Goal: Information Seeking & Learning: Learn about a topic

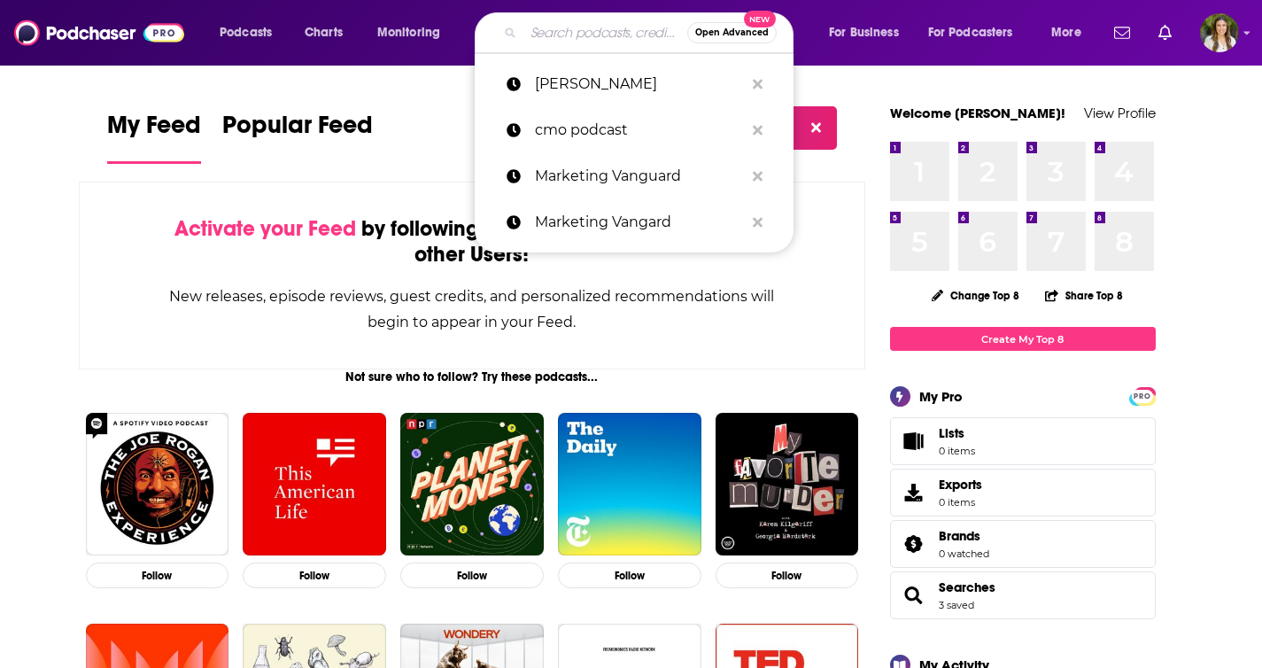
click at [536, 29] on input "Search podcasts, credits, & more..." at bounding box center [605, 33] width 164 height 28
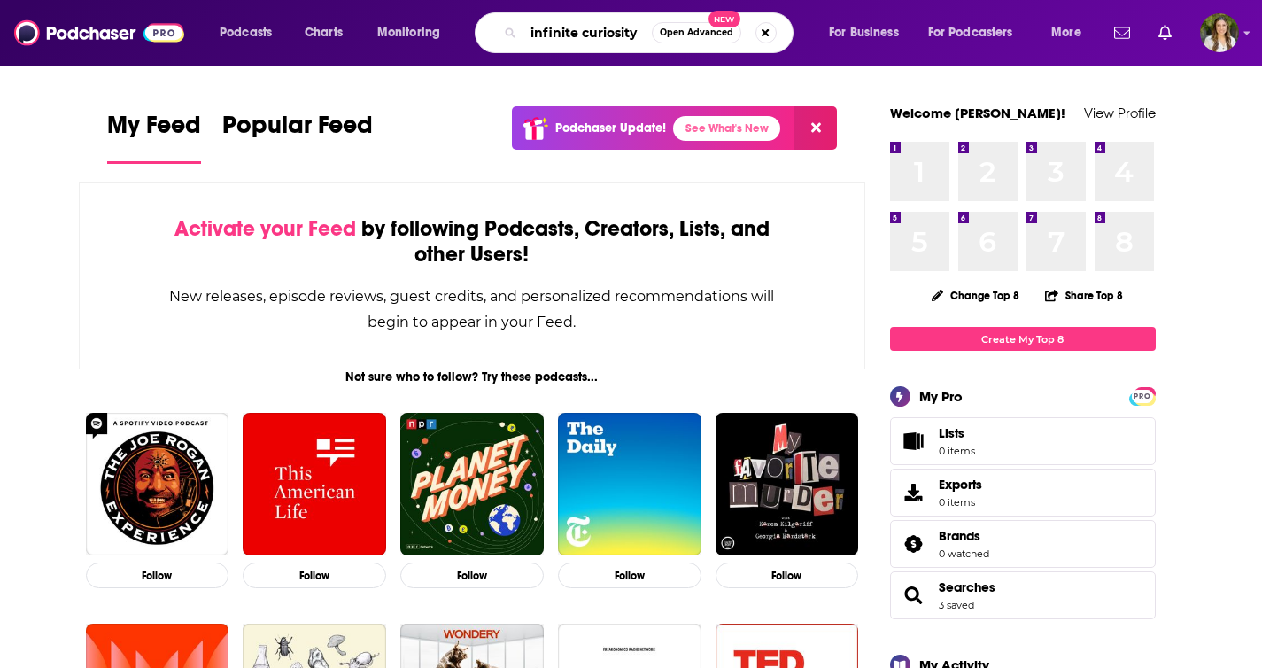
type input "infinite curiosity"
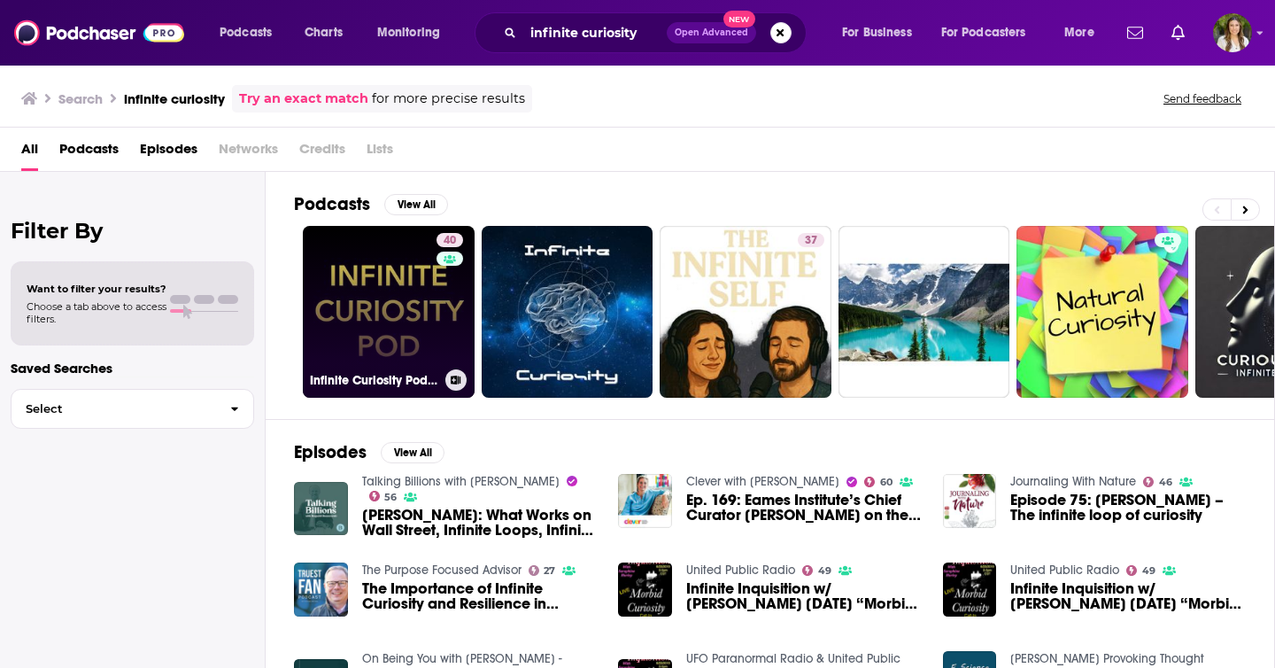
click at [374, 326] on link "40 Infinite Curiosity Pod with [PERSON_NAME]" at bounding box center [389, 312] width 172 height 172
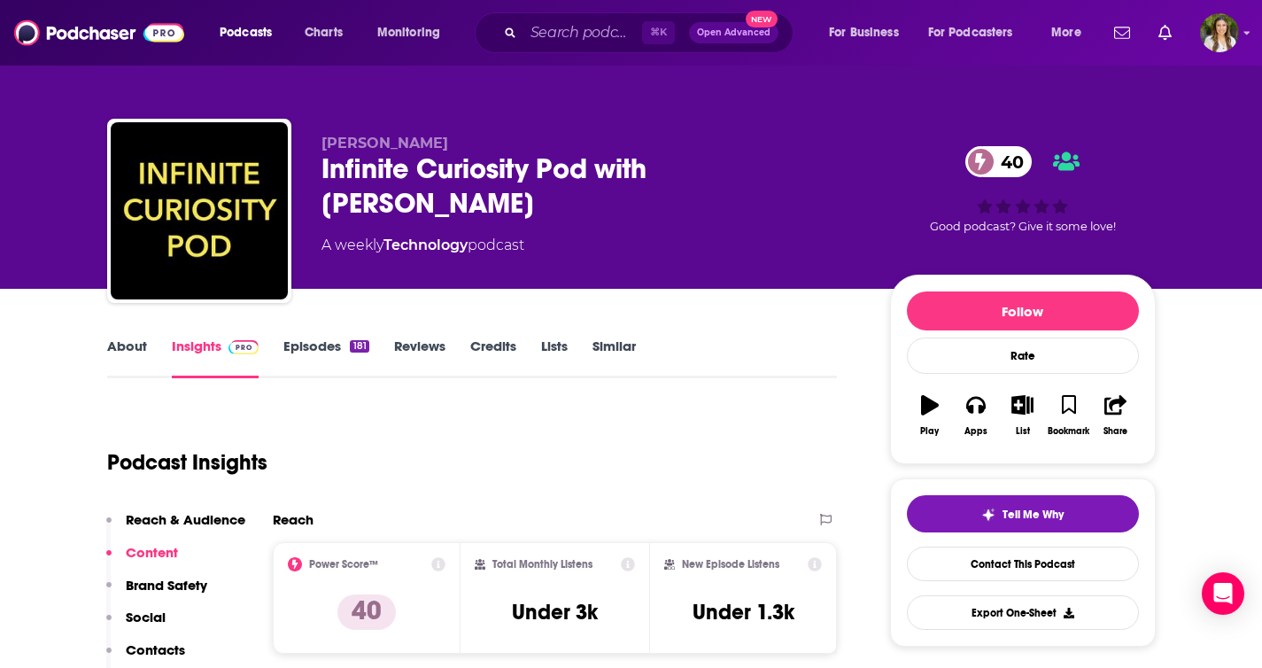
click at [130, 343] on link "About" at bounding box center [127, 357] width 40 height 41
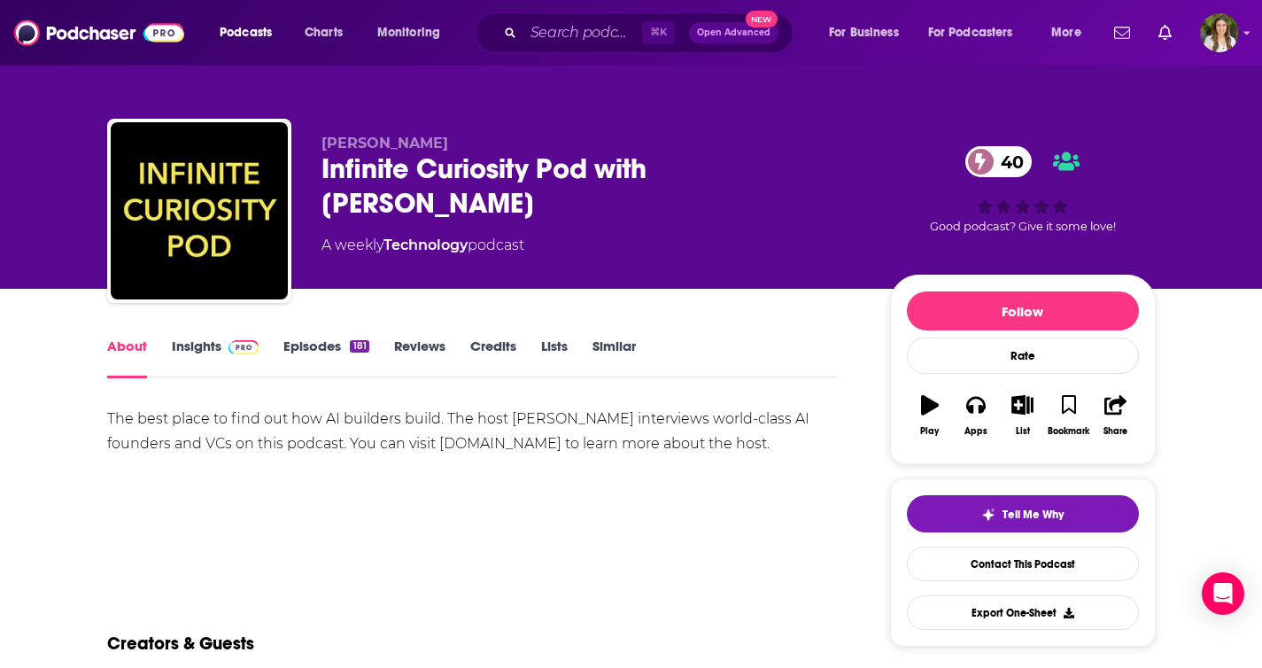
click at [329, 348] on link "Episodes 181" at bounding box center [325, 357] width 85 height 41
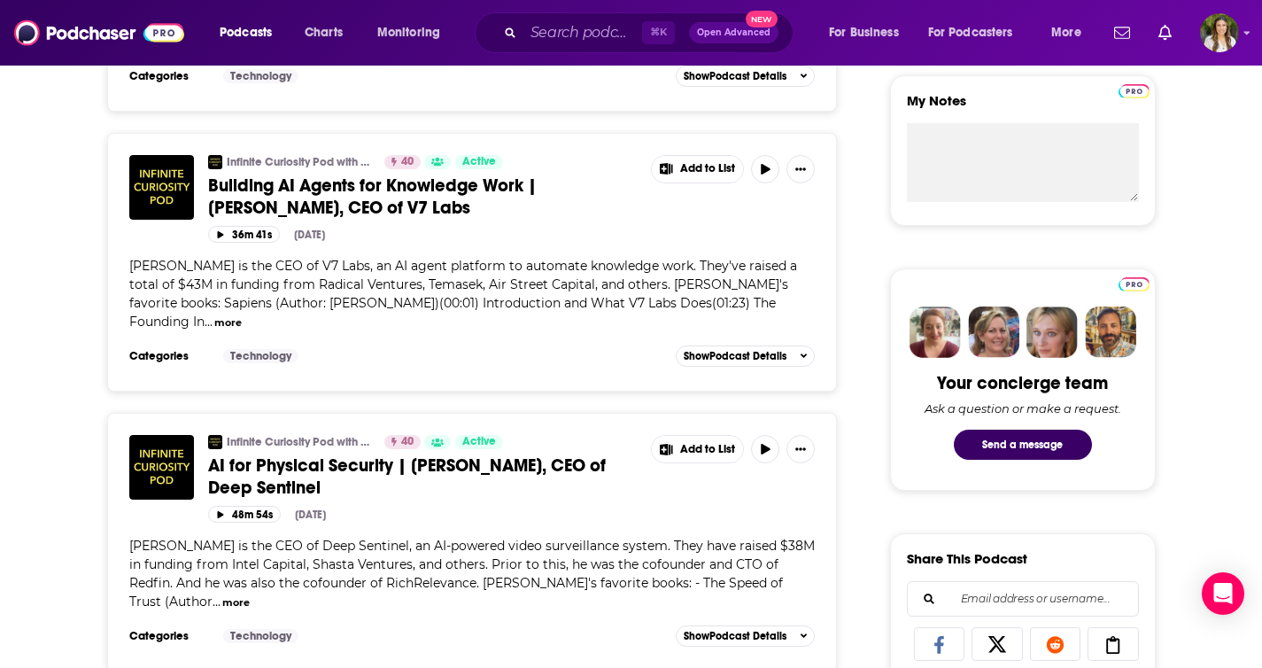
scroll to position [644, 0]
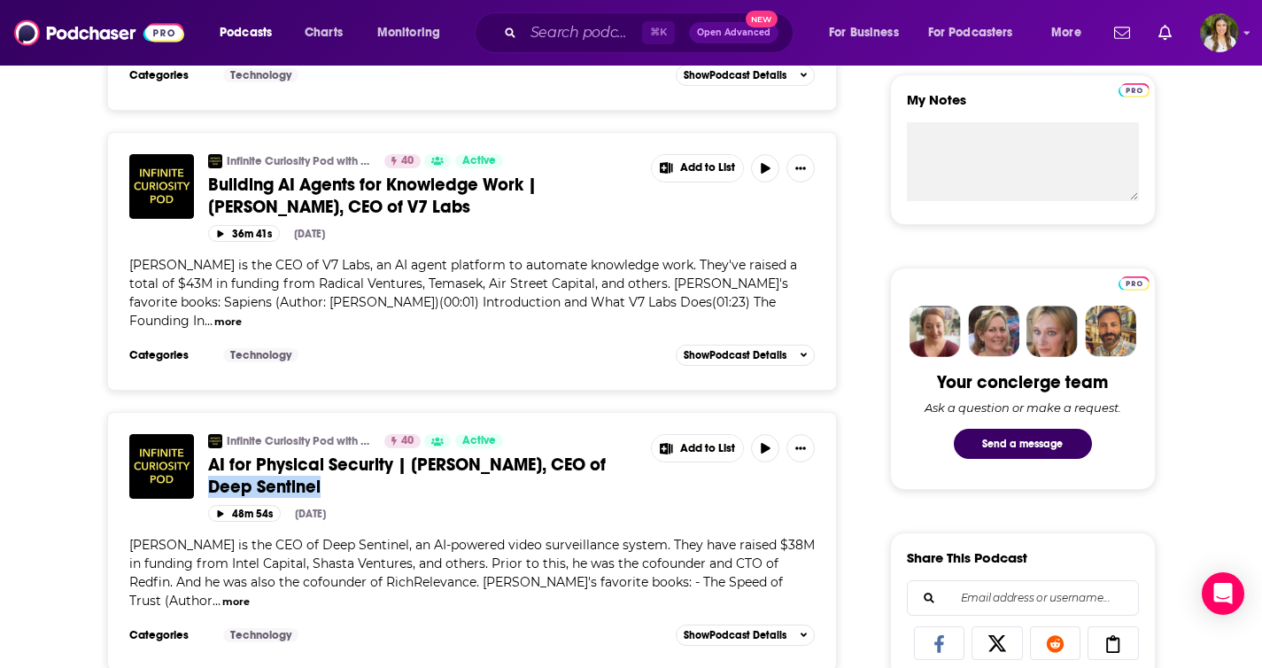
drag, startPoint x: 595, startPoint y: 466, endPoint x: 589, endPoint y: 430, distance: 36.0
click at [589, 434] on div "Infinite Curiosity Pod with [PERSON_NAME] 40 Active AI for Physical Security | …" at bounding box center [511, 469] width 607 height 71
copy span "Deep Sentinel"
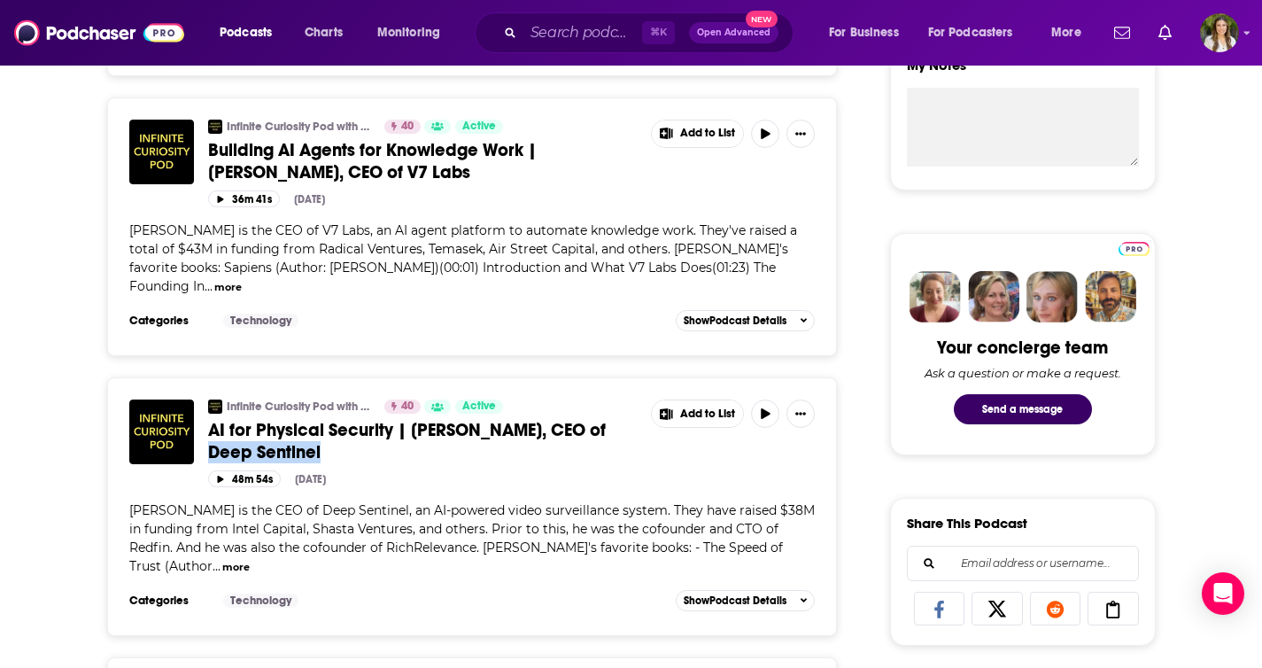
scroll to position [684, 0]
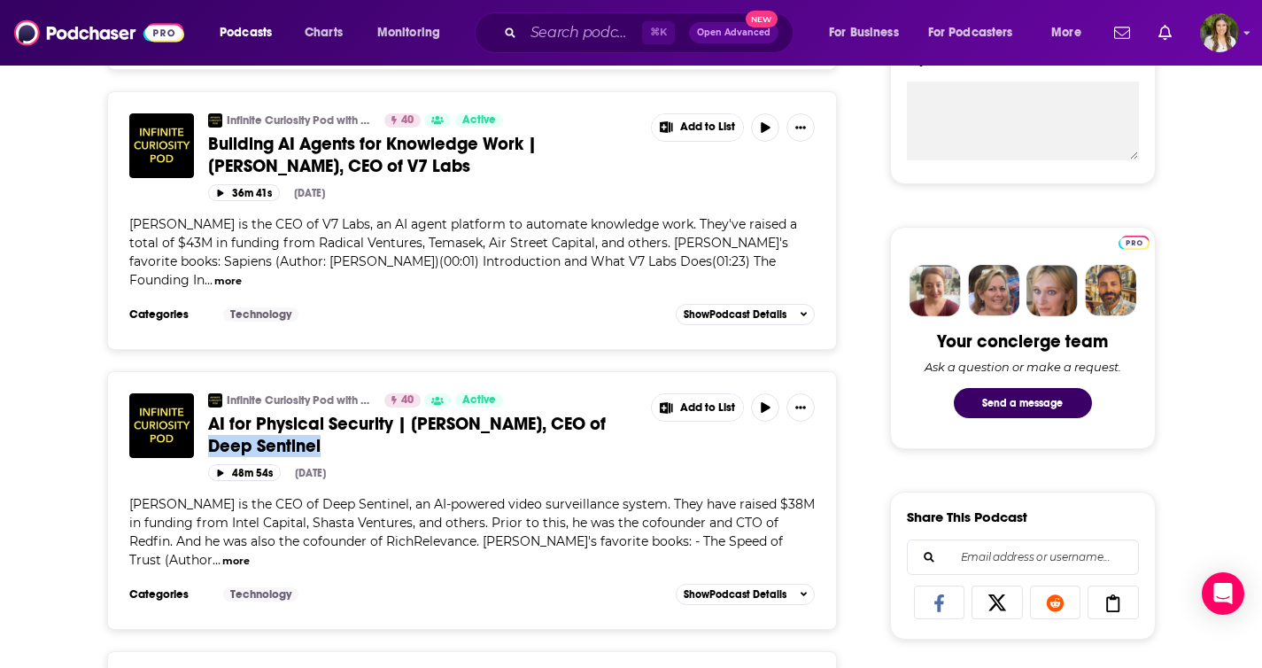
drag, startPoint x: 453, startPoint y: 161, endPoint x: 325, endPoint y: 152, distance: 128.7
click at [325, 152] on div "Infinite Curiosity Pod with [PERSON_NAME] 40 Active Building AI Agents for Know…" at bounding box center [511, 148] width 607 height 71
copy span "V7 Labs"
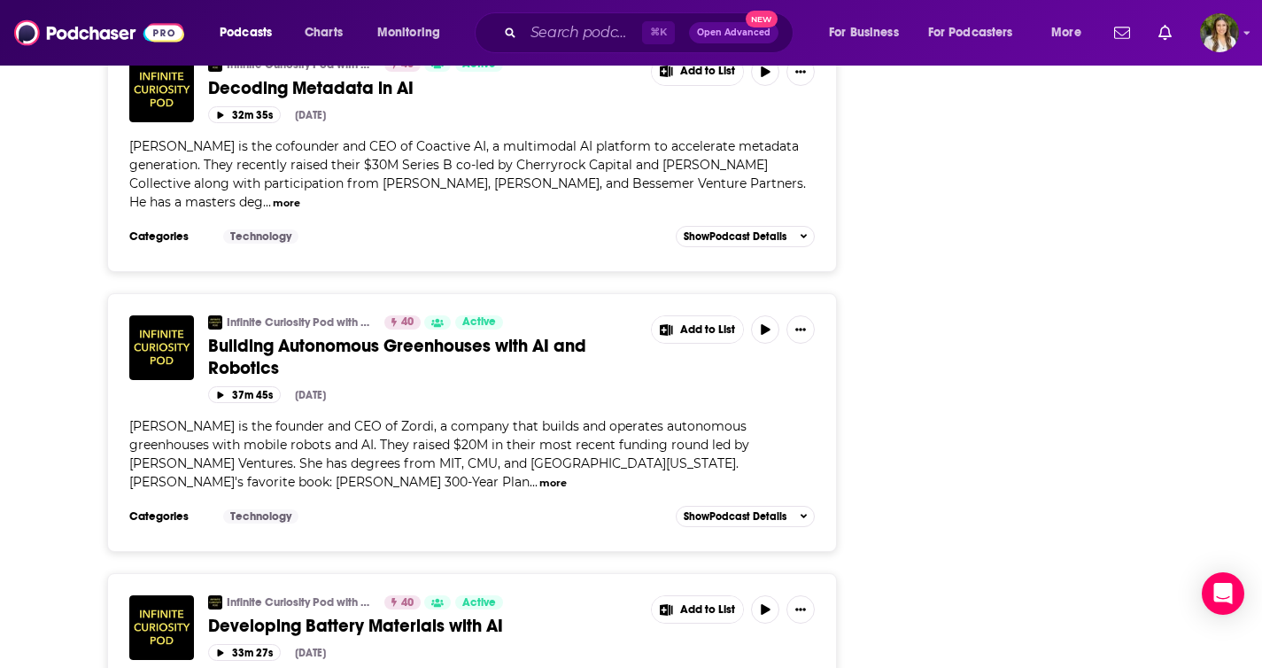
scroll to position [6663, 0]
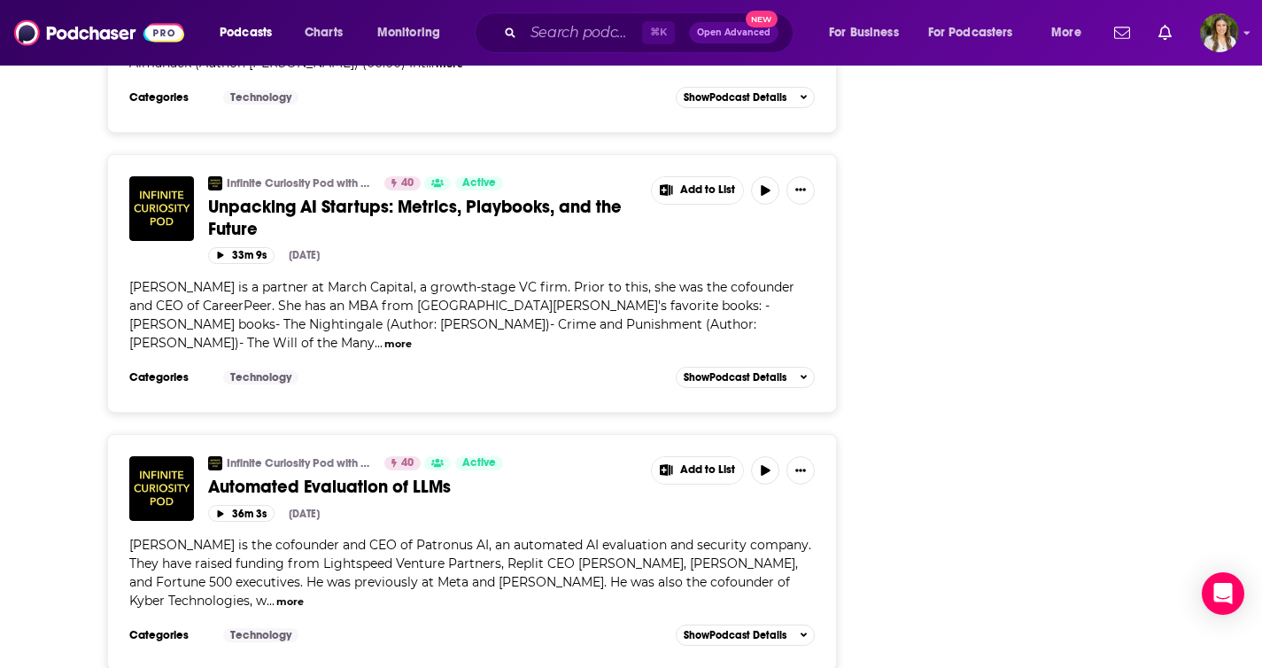
scroll to position [10455, 0]
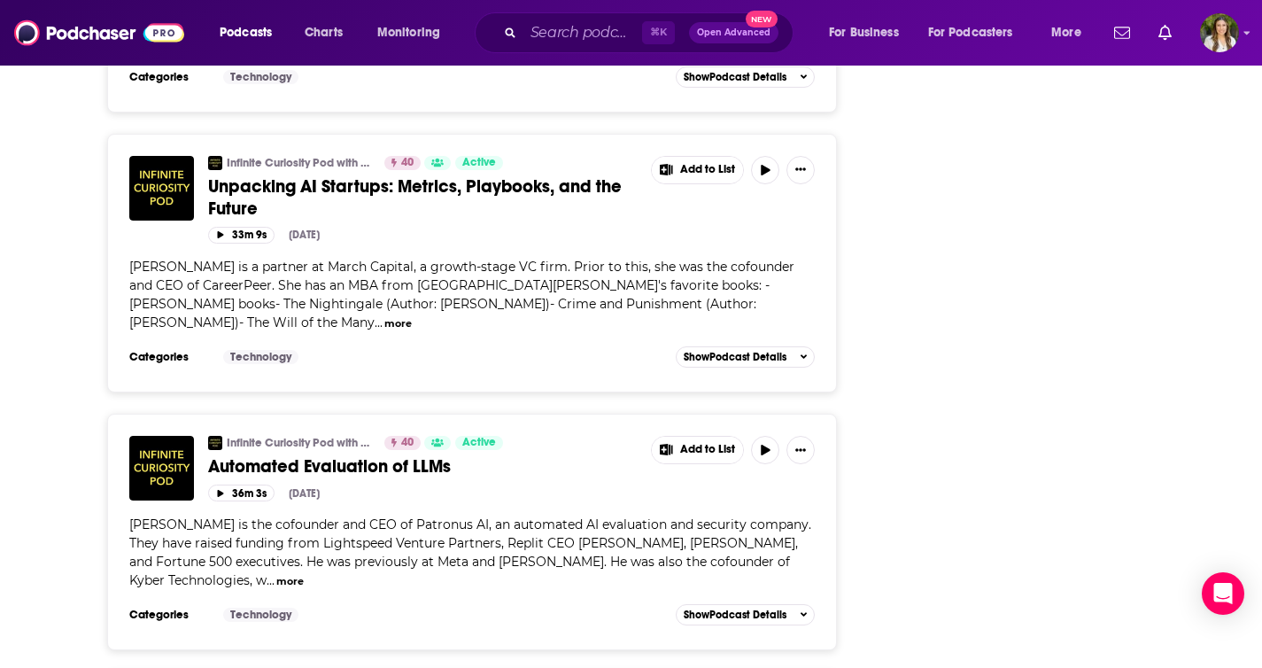
click at [448, 436] on div "Infinite Curiosity Pod with [PERSON_NAME] 40 Active Automated Evaluation of LLM…" at bounding box center [472, 519] width 686 height 166
drag, startPoint x: 437, startPoint y: 266, endPoint x: 469, endPoint y: 267, distance: 31.9
click at [469, 516] on span "[PERSON_NAME] is the cofounder and CEO of Patronus AI, an automated AI evaluati…" at bounding box center [470, 552] width 682 height 72
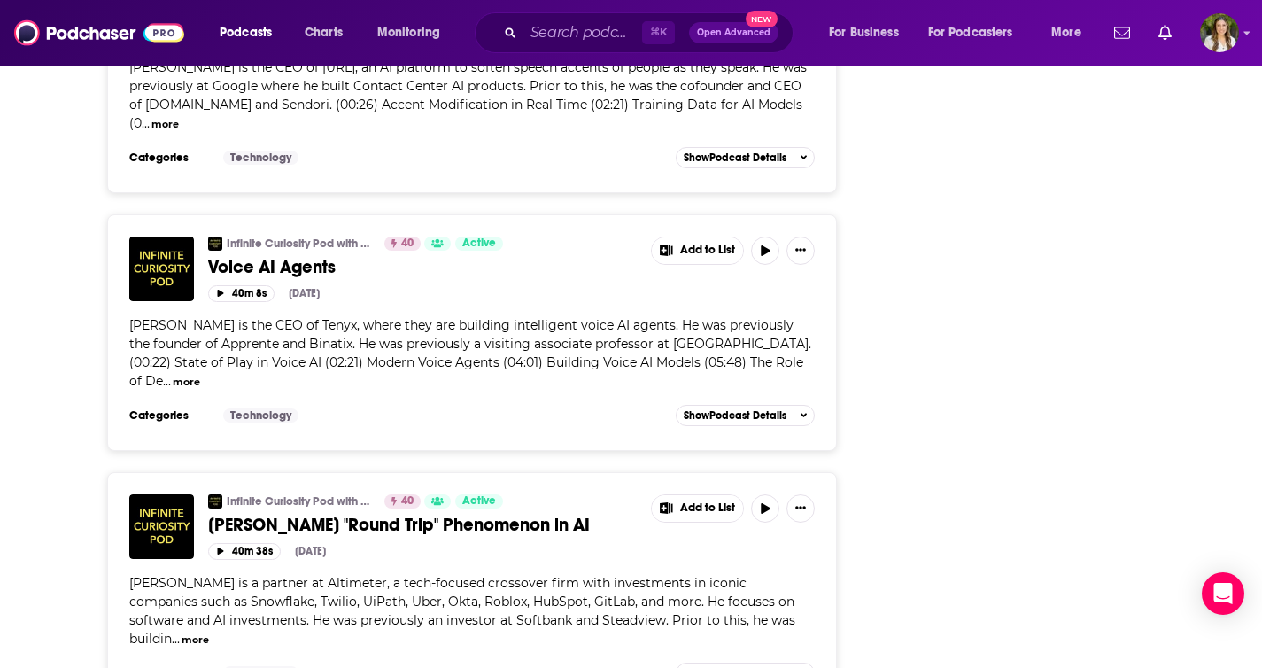
scroll to position [13038, 0]
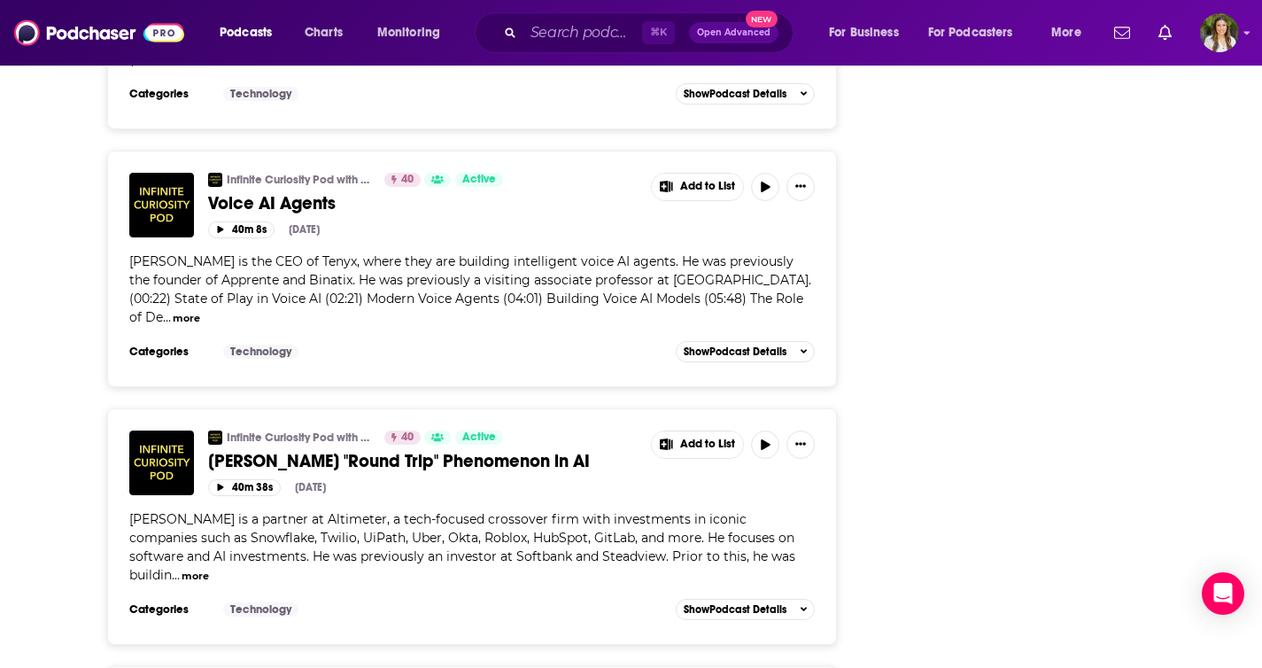
click at [340, 511] on span "[PERSON_NAME] is a partner at Altimeter, a tech-focused crossover firm with inv…" at bounding box center [462, 547] width 666 height 72
copy span "Altimeter"
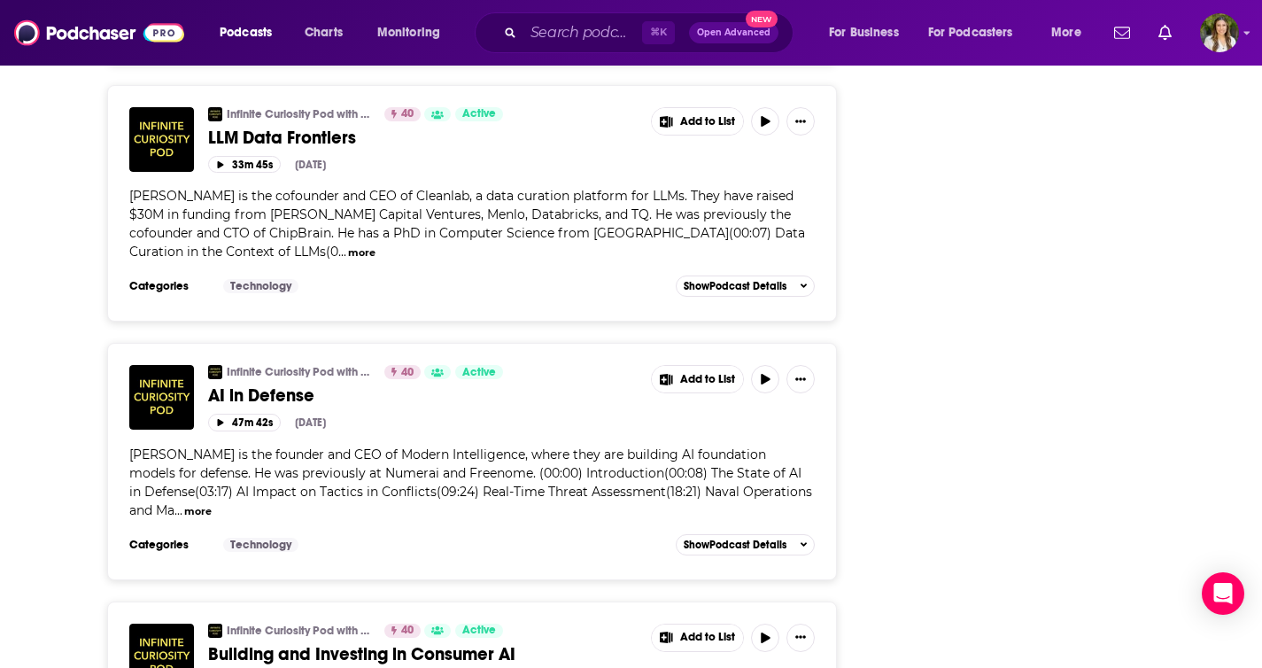
scroll to position [13882, 0]
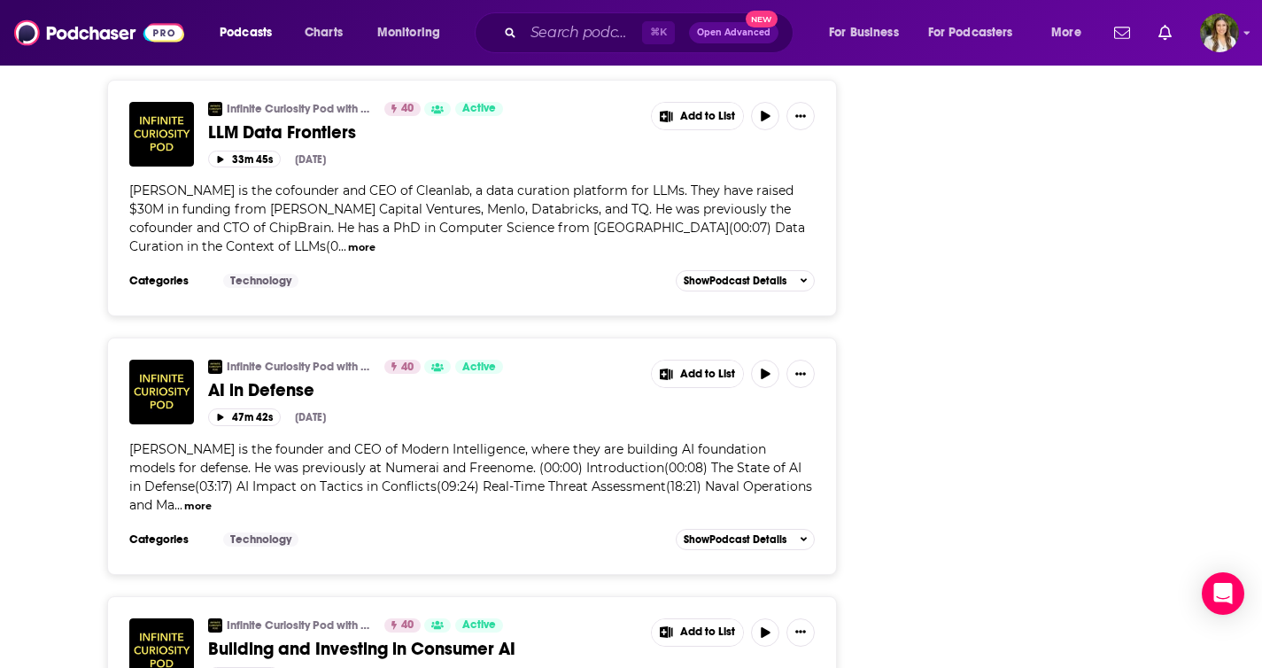
drag, startPoint x: 311, startPoint y: 362, endPoint x: 484, endPoint y: 366, distance: 173.6
copy span "Bessemer Venture Partners"
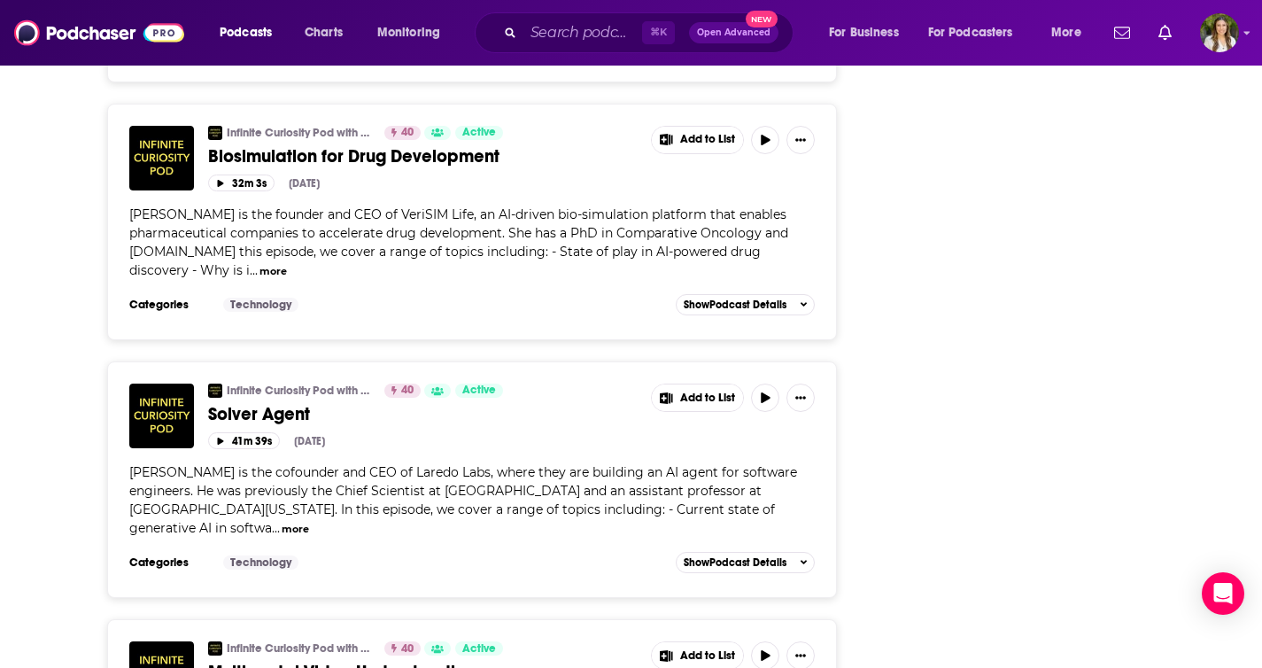
scroll to position [14931, 0]
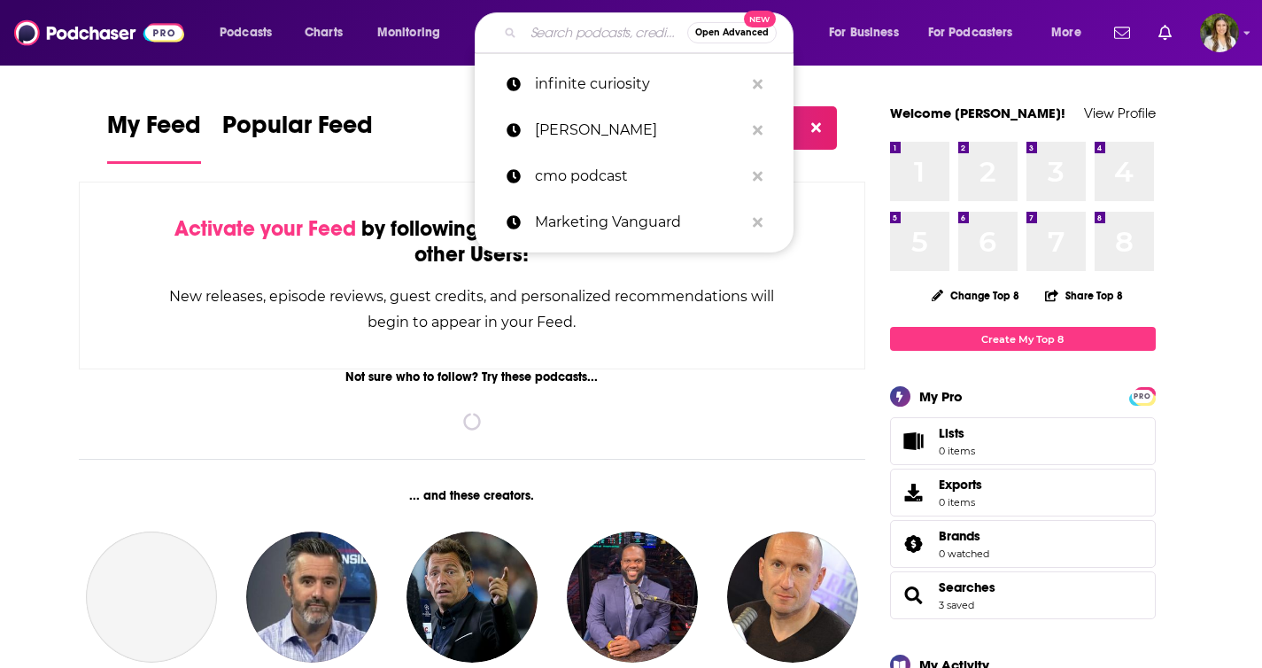
click at [536, 39] on input "Search podcasts, credits, & more..." at bounding box center [605, 33] width 164 height 28
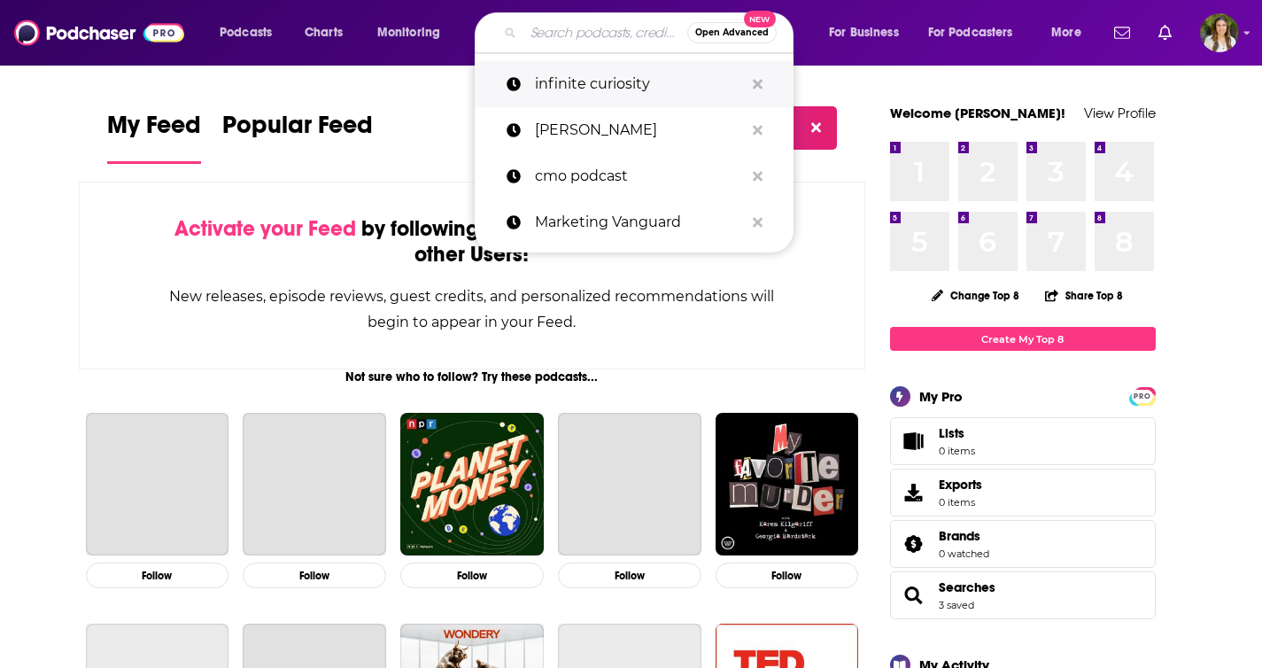
click at [553, 75] on p "infinite curiosity" at bounding box center [639, 84] width 209 height 46
type input "infinite curiosity"
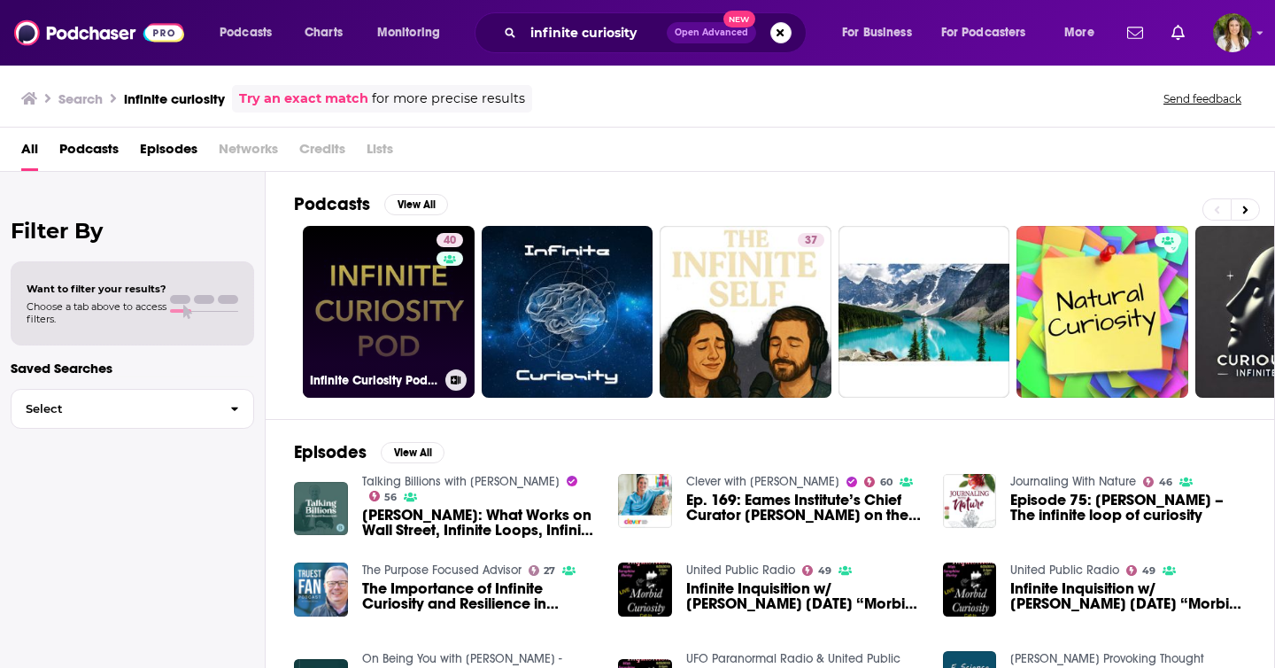
click at [404, 298] on link "40 Infinite Curiosity Pod with [PERSON_NAME]" at bounding box center [389, 312] width 172 height 172
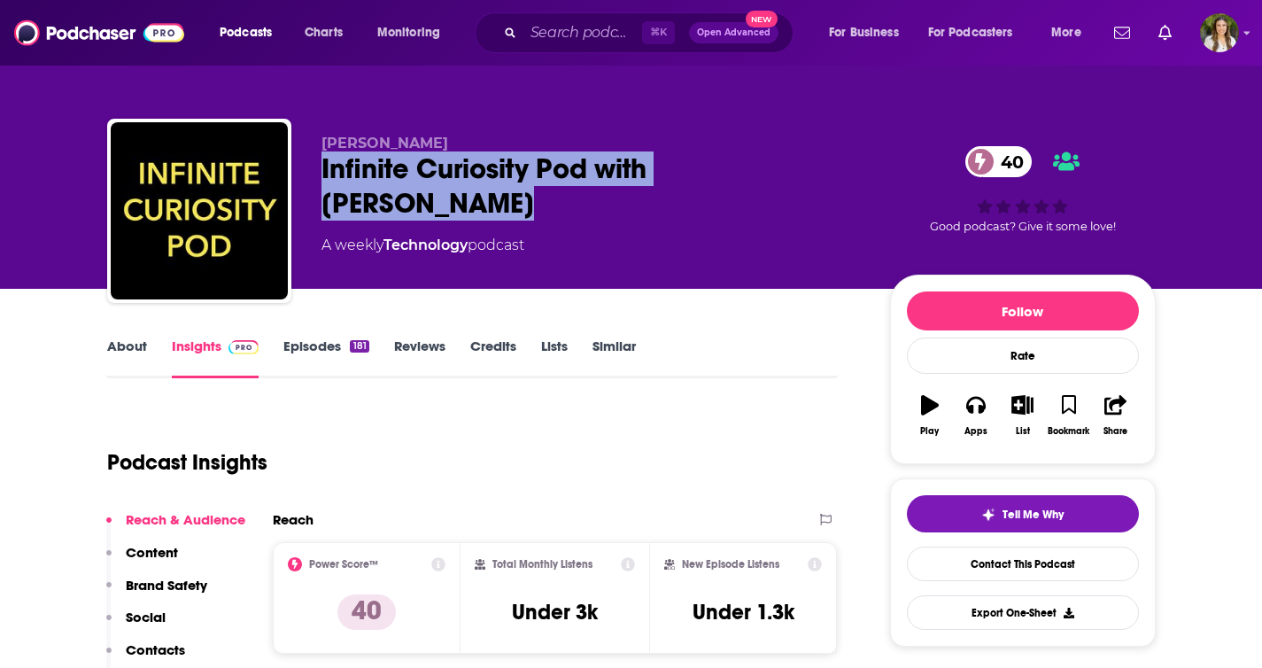
drag, startPoint x: 309, startPoint y: 164, endPoint x: 831, endPoint y: 181, distance: 521.8
click at [831, 181] on div "Prateek Joshi Infinite Curiosity Pod with Prateek Joshi 40 A weekly Technology …" at bounding box center [631, 214] width 1048 height 191
copy h2 "Infinite Curiosity Pod with [PERSON_NAME]"
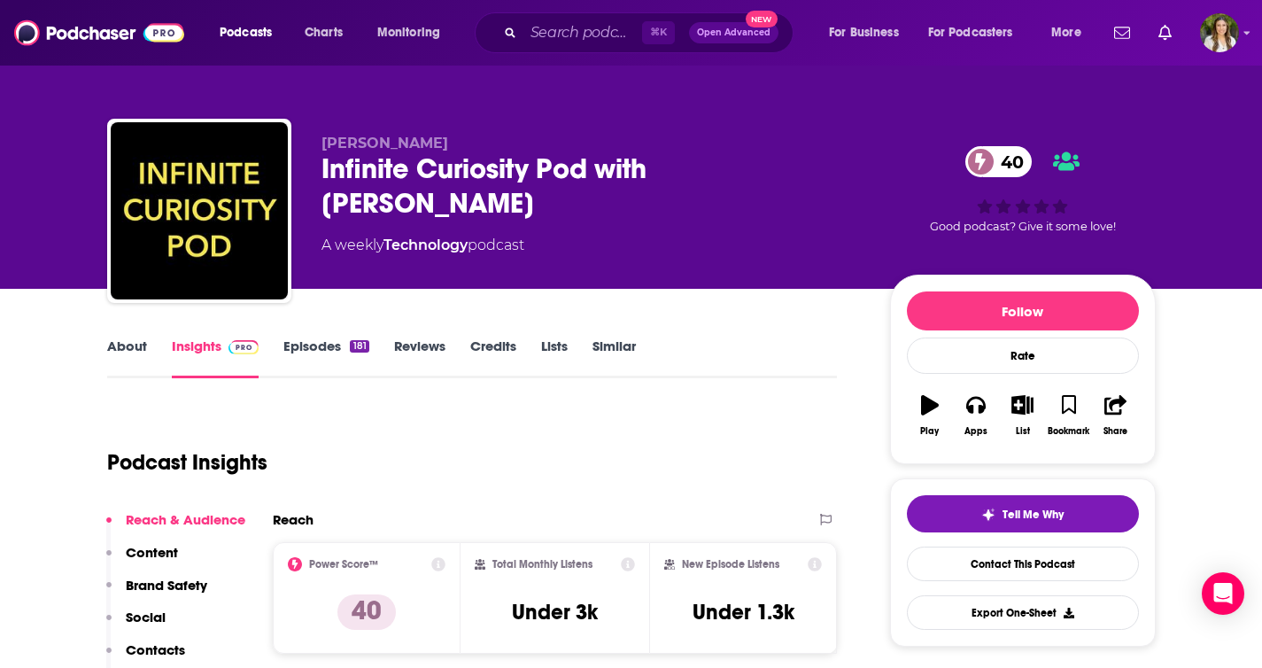
click at [567, 470] on div "Podcast Insights" at bounding box center [465, 451] width 716 height 90
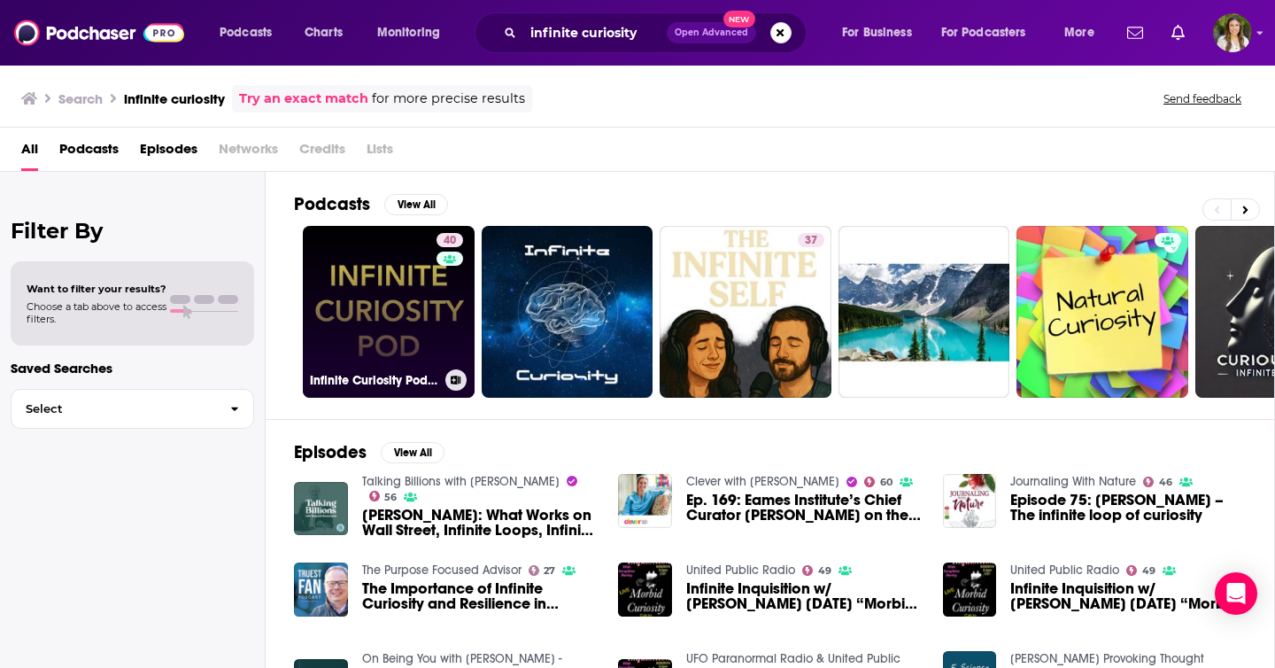
click at [351, 297] on link "40 Infinite Curiosity Pod with [PERSON_NAME]" at bounding box center [389, 312] width 172 height 172
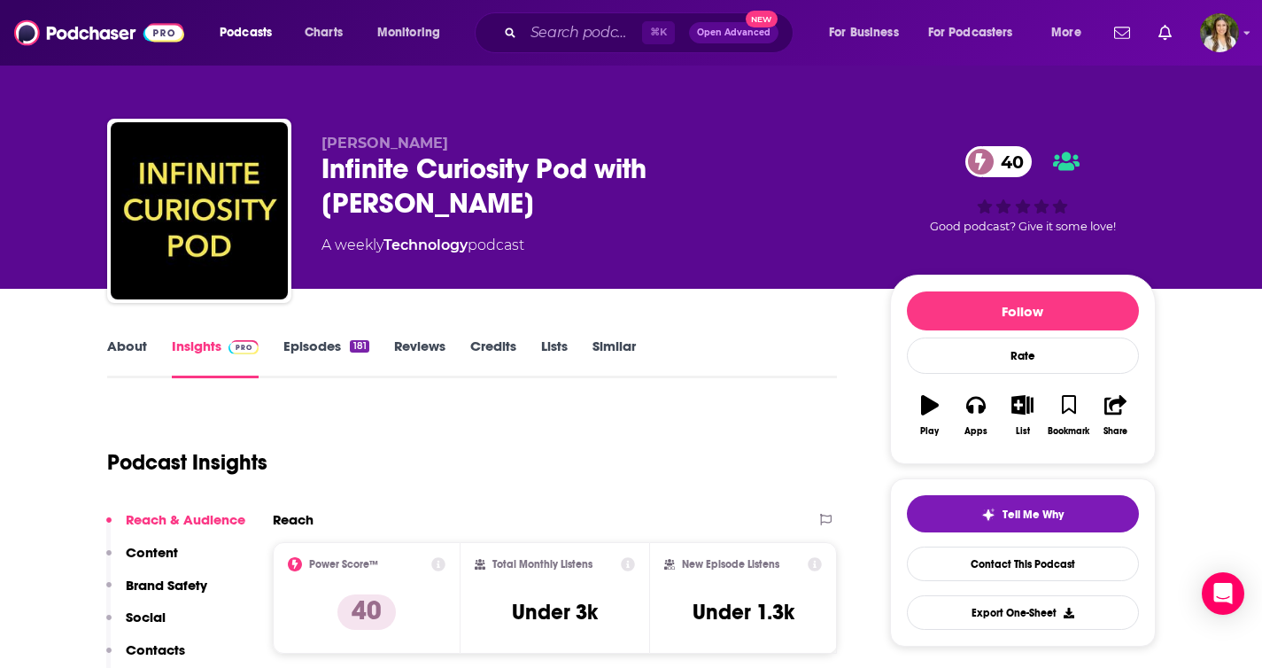
click at [134, 352] on link "About" at bounding box center [127, 357] width 40 height 41
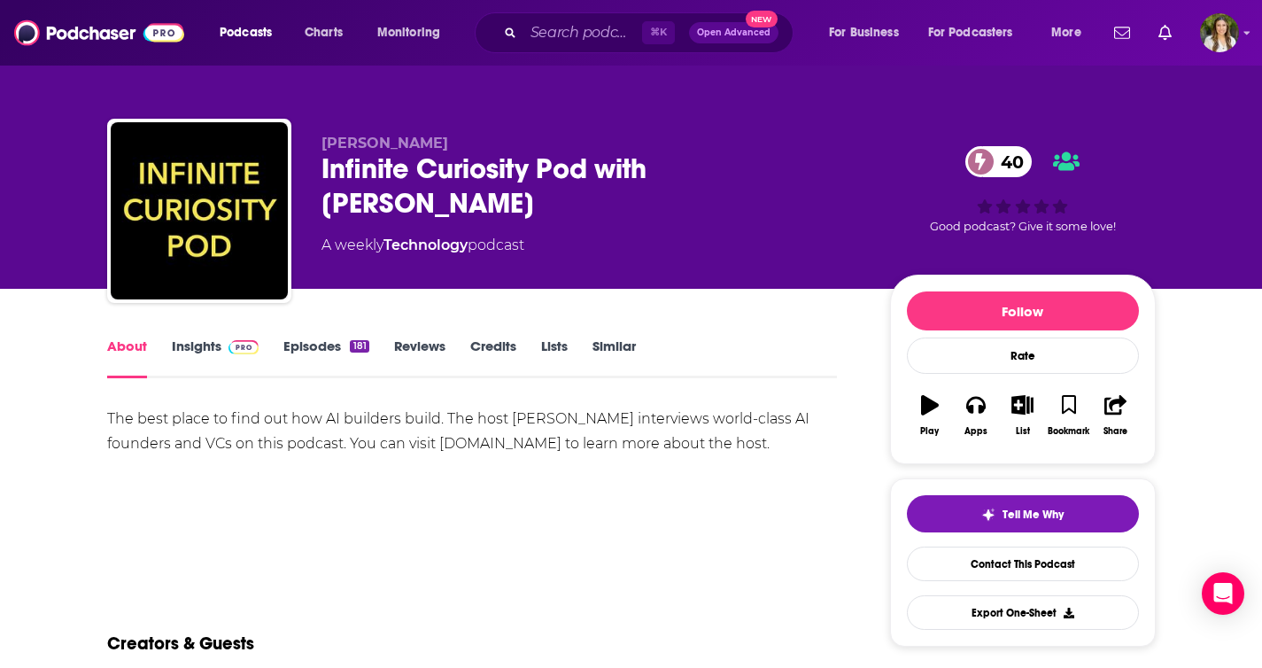
click at [328, 335] on div "About Insights Episodes 181 Reviews Credits Lists Similar" at bounding box center [472, 356] width 730 height 43
click at [321, 347] on link "Episodes 181" at bounding box center [325, 357] width 85 height 41
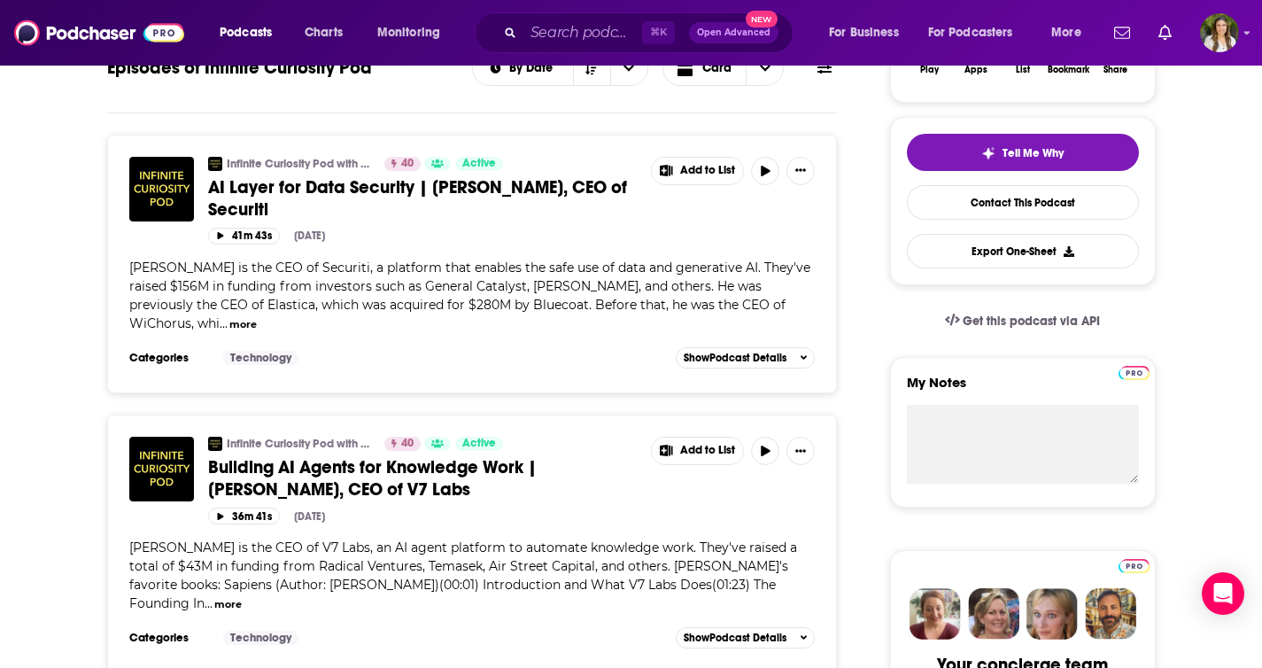
scroll to position [500, 0]
